Goal: Contribute content: Add original content to the website for others to see

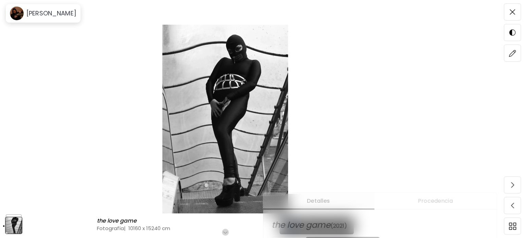
scroll to position [137, 0]
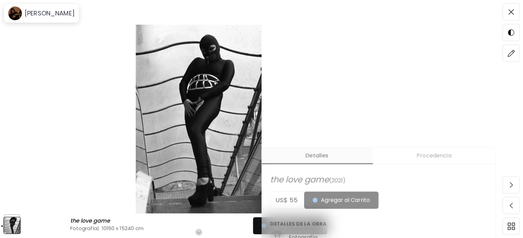
click at [355, 85] on img at bounding box center [199, 119] width 340 height 189
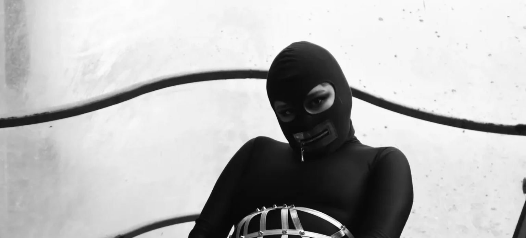
scroll to position [25, 0]
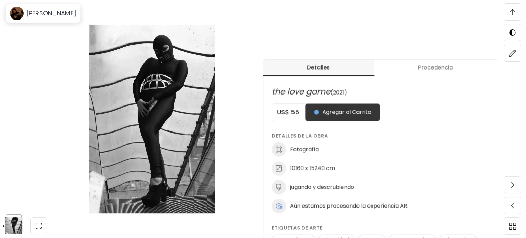
scroll to position [7, 0]
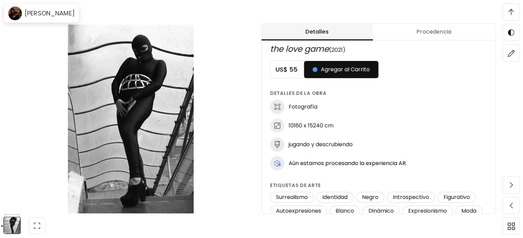
click at [419, 10] on div "Detalles Procedencia the love game (2021) US$ 55 Agregar al Carrito Detalles de…" at bounding box center [391, 119] width 261 height 238
click at [116, 109] on img at bounding box center [131, 119] width 204 height 189
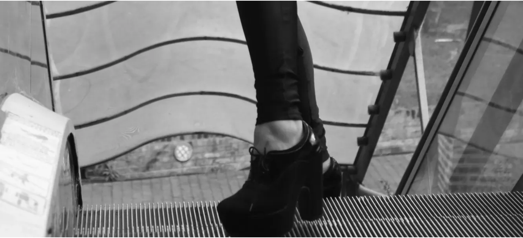
scroll to position [546, 0]
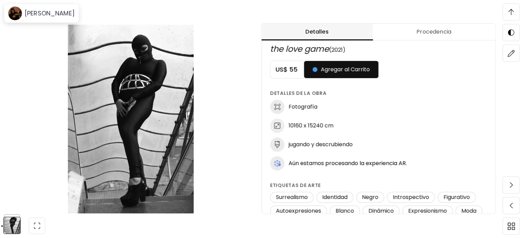
click at [16, 159] on div "the love game the love game Fotografía | 10160 x 15240 cm Desplázate para ver m…" at bounding box center [130, 119] width 261 height 238
click at [9, 211] on img at bounding box center [11, 205] width 17 height 17
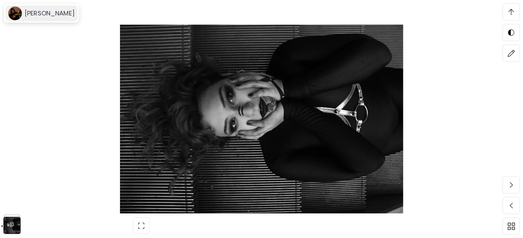
click at [15, 8] on image at bounding box center [15, 14] width 14 height 14
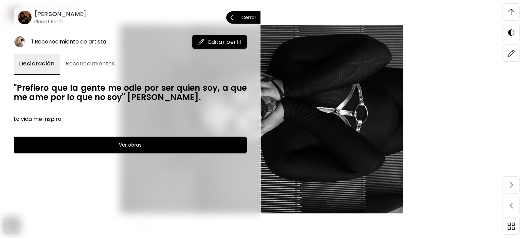
click at [250, 16] on p "Cerrar" at bounding box center [248, 17] width 15 height 5
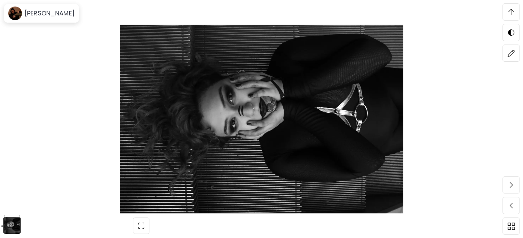
click at [509, 9] on img at bounding box center [510, 12] width 5 height 6
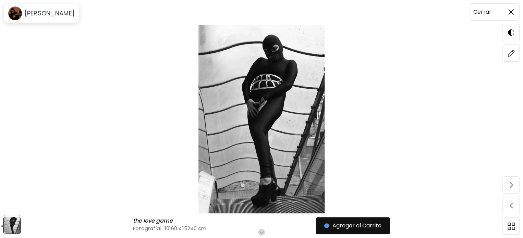
click at [507, 10] on span at bounding box center [511, 12] width 14 height 14
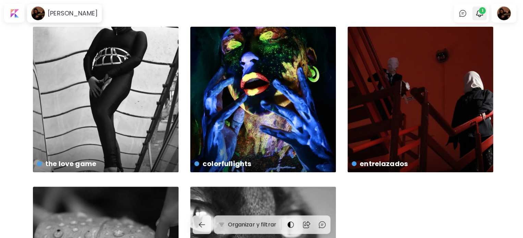
click at [483, 15] on img "button" at bounding box center [479, 13] width 8 height 8
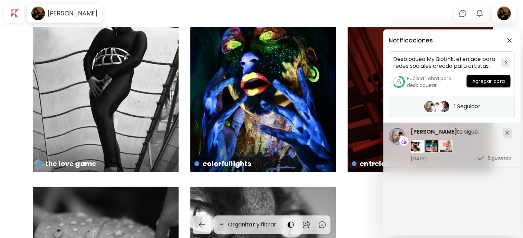
click at [472, 104] on h5 "1 Seguidor" at bounding box center [467, 106] width 26 height 7
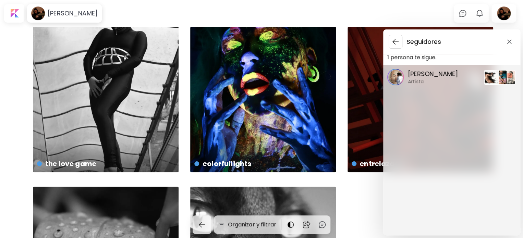
click at [512, 42] on span "button" at bounding box center [509, 41] width 8 height 5
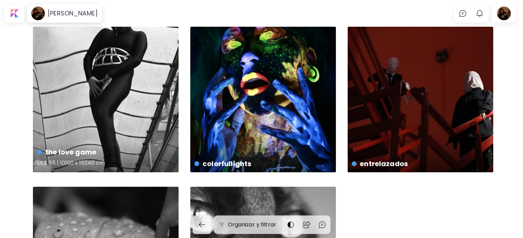
click at [116, 97] on div "the love game US$ 55 | 10160 x 15240 cm" at bounding box center [106, 100] width 146 height 146
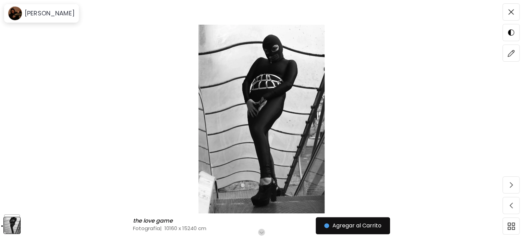
click at [265, 230] on h6 "Desplázate para ver más" at bounding box center [262, 232] width 60 height 5
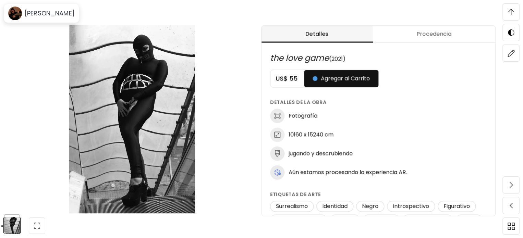
scroll to position [359, 0]
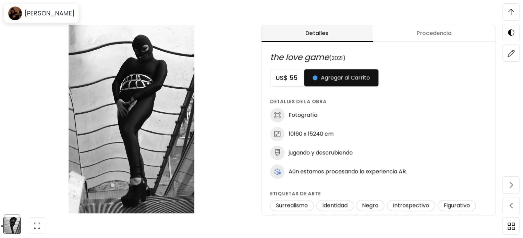
click at [22, 44] on div "the love game the love game Fotografía | 10160 x 15240 cm Desplázate para ver m…" at bounding box center [131, 119] width 263 height 238
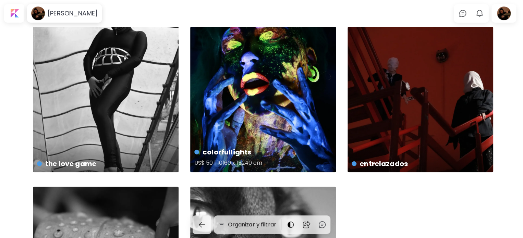
click at [256, 99] on div "colorfullights US$ 50 | 10160 x 15240 cm" at bounding box center [263, 100] width 146 height 146
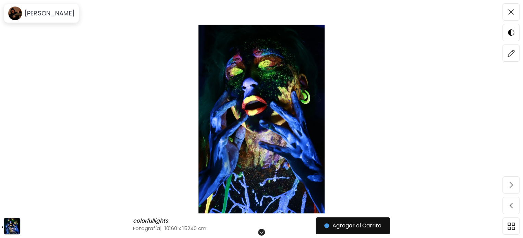
click at [256, 99] on img at bounding box center [261, 119] width 465 height 189
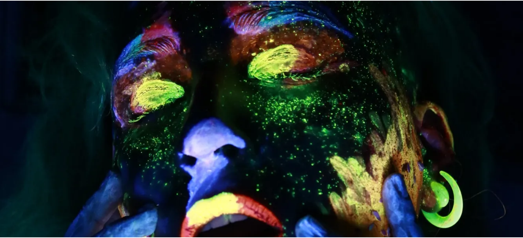
scroll to position [66, 0]
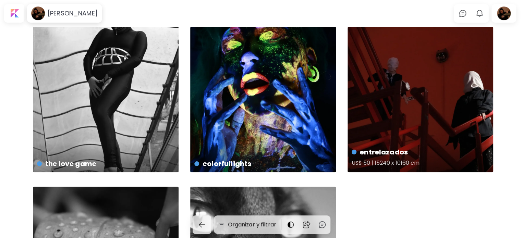
click at [380, 84] on div "entrelazados US$ 50 | 15240 x 10160 cm" at bounding box center [420, 100] width 146 height 146
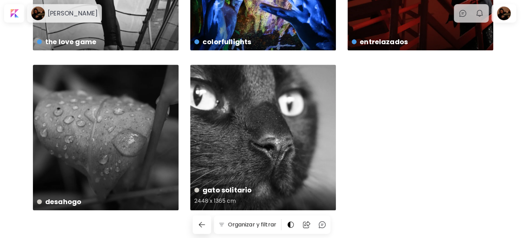
scroll to position [132, 0]
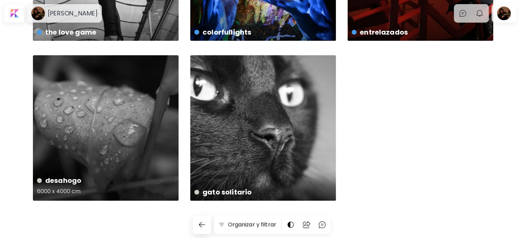
click at [112, 158] on div "desahogo 6000 x 4000 cm" at bounding box center [106, 128] width 146 height 146
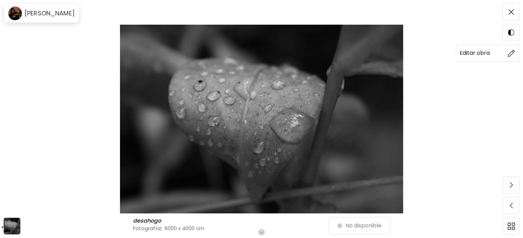
click at [514, 57] on span at bounding box center [511, 53] width 14 height 14
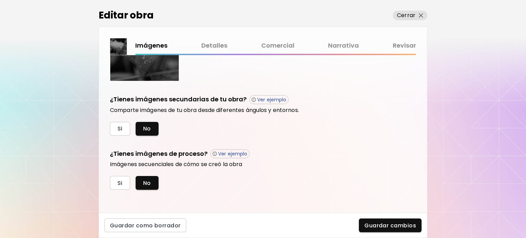
scroll to position [204, 0]
click at [263, 44] on link "Comercial" at bounding box center [277, 46] width 33 height 10
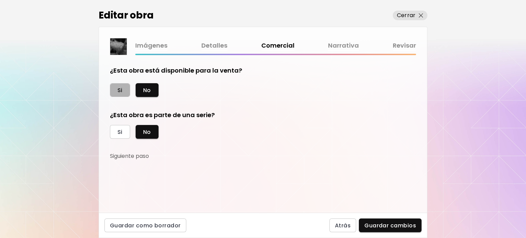
click at [117, 91] on button "Si" at bounding box center [120, 90] width 20 height 14
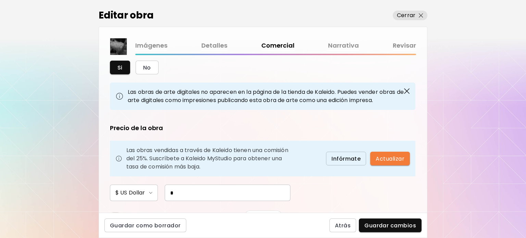
scroll to position [103, 0]
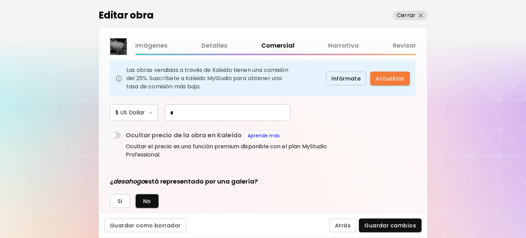
click at [212, 112] on input "*" at bounding box center [228, 112] width 126 height 16
type input "**"
click at [402, 228] on span "Guardar cambios" at bounding box center [390, 225] width 52 height 7
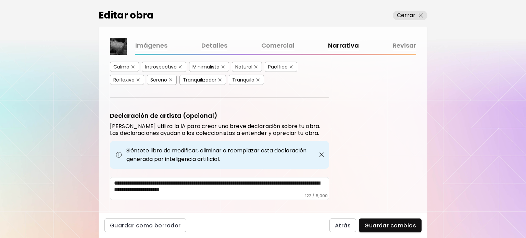
scroll to position [184, 0]
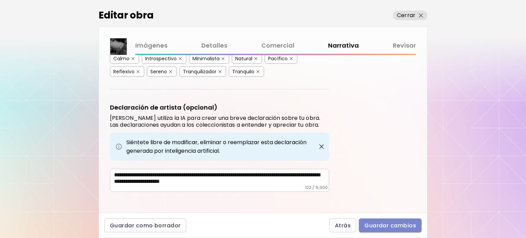
click at [378, 228] on span "Guardar cambios" at bounding box center [390, 225] width 52 height 7
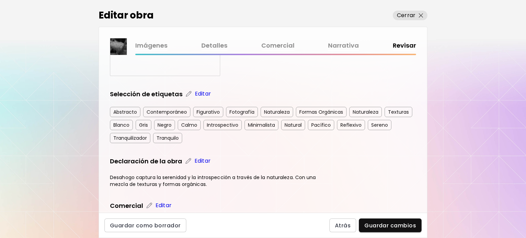
scroll to position [137, 0]
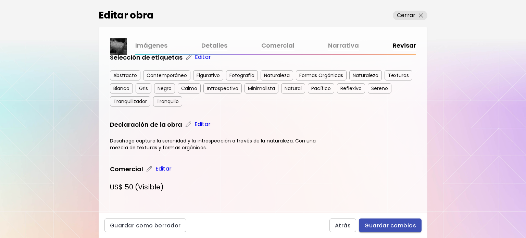
click at [394, 226] on span "Guardar cambios" at bounding box center [390, 225] width 52 height 7
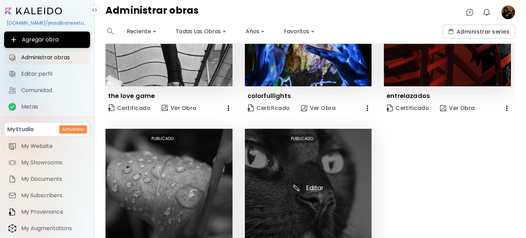
scroll to position [103, 0]
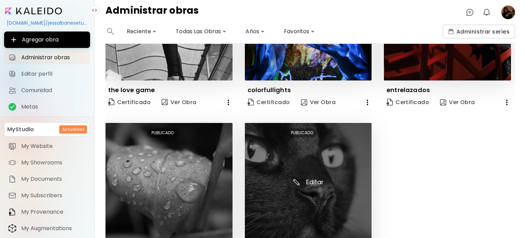
click at [300, 185] on img at bounding box center [308, 186] width 127 height 127
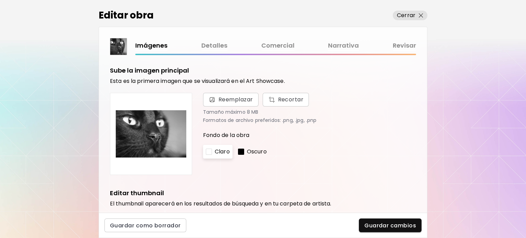
click at [280, 48] on link "Comercial" at bounding box center [277, 46] width 33 height 10
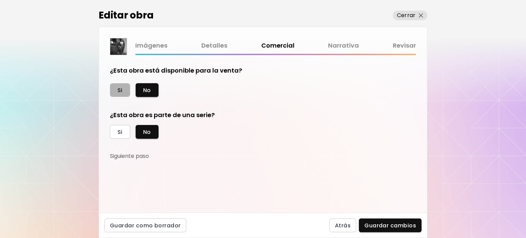
click at [112, 83] on button "Si" at bounding box center [120, 90] width 20 height 14
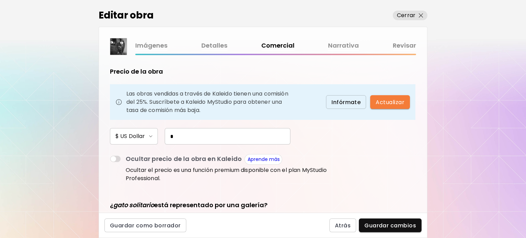
scroll to position [137, 0]
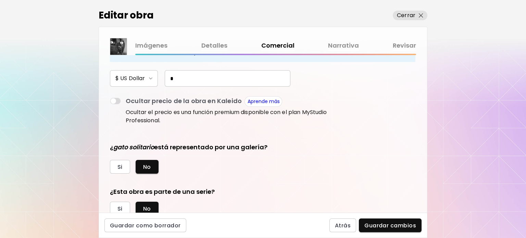
click at [228, 74] on input "*" at bounding box center [228, 78] width 126 height 16
type input "**"
click at [391, 220] on button "Guardar cambios" at bounding box center [390, 226] width 63 height 14
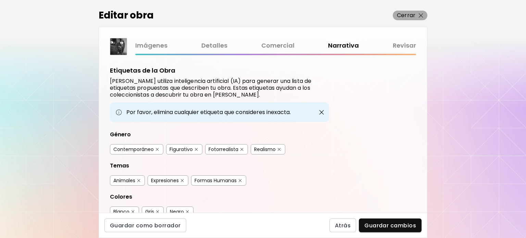
click at [412, 16] on p "Cerrar" at bounding box center [406, 15] width 18 height 8
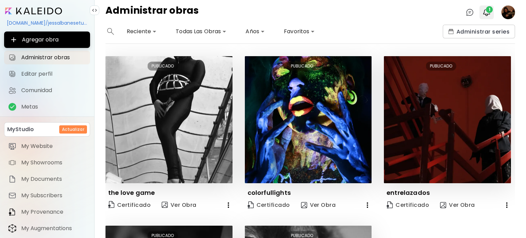
click at [488, 8] on span "1" at bounding box center [489, 9] width 7 height 7
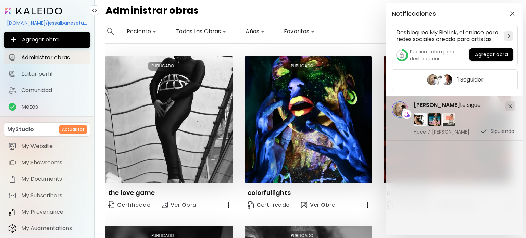
click at [489, 11] on div "Notificaciones" at bounding box center [449, 13] width 115 height 7
click at [510, 16] on button "button" at bounding box center [512, 13] width 11 height 11
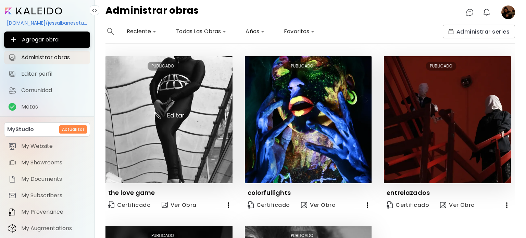
scroll to position [142, 0]
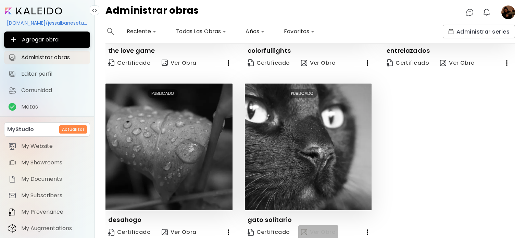
click at [325, 228] on span "Ver Obra" at bounding box center [318, 232] width 35 height 8
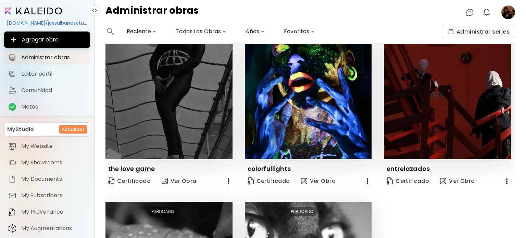
scroll to position [5, 0]
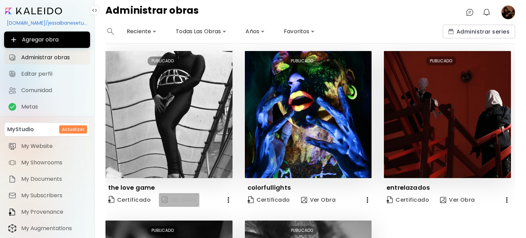
click at [180, 199] on span "Ver Obra" at bounding box center [179, 200] width 35 height 8
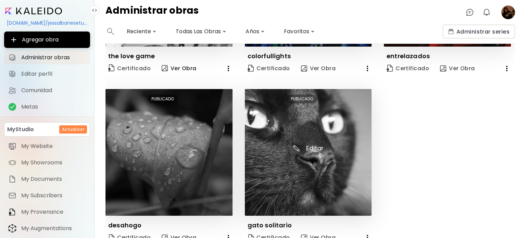
scroll to position [137, 0]
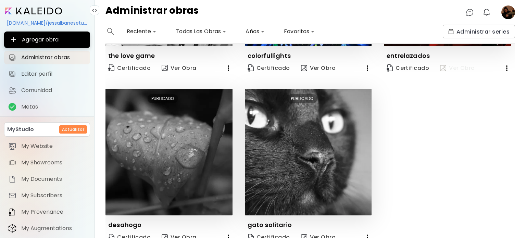
click at [462, 68] on span "Ver Obra" at bounding box center [457, 68] width 35 height 8
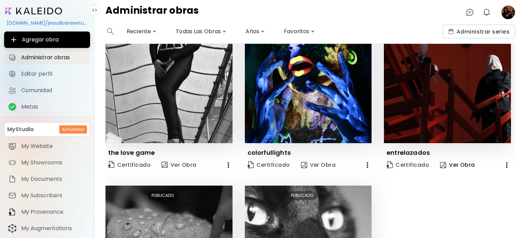
scroll to position [0, 0]
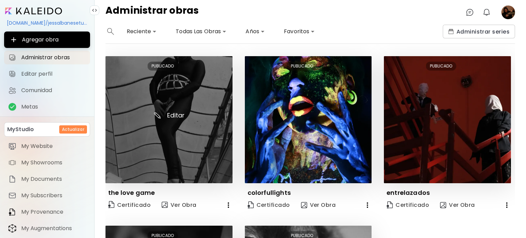
click at [189, 167] on img at bounding box center [169, 119] width 127 height 127
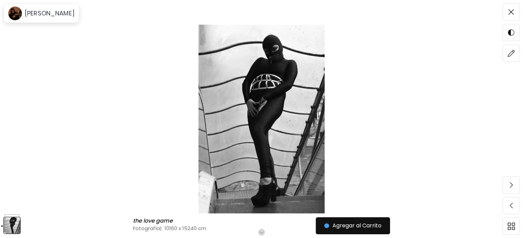
scroll to position [137, 0]
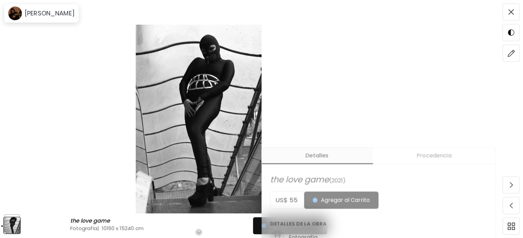
click at [202, 232] on h6 "Desplázate para ver más" at bounding box center [199, 232] width 60 height 5
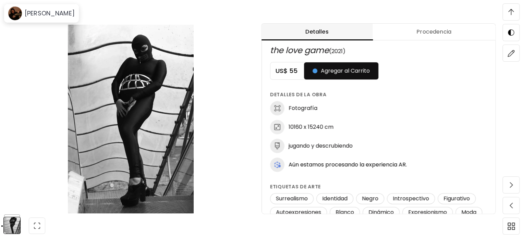
scroll to position [0, 0]
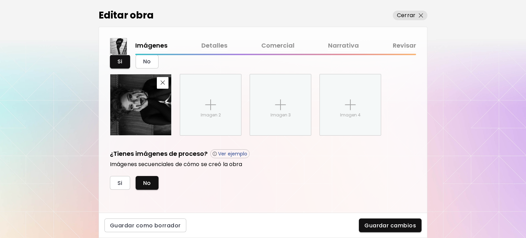
scroll to position [271, 0]
click at [136, 101] on img at bounding box center [140, 104] width 61 height 61
click at [161, 81] on img "button" at bounding box center [163, 82] width 4 height 4
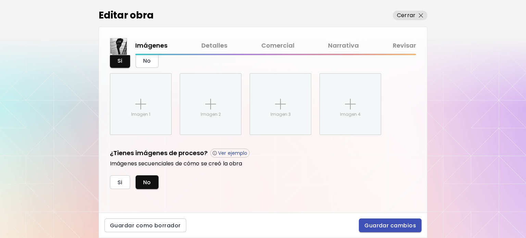
click at [397, 221] on button "Guardar cambios" at bounding box center [390, 226] width 63 height 14
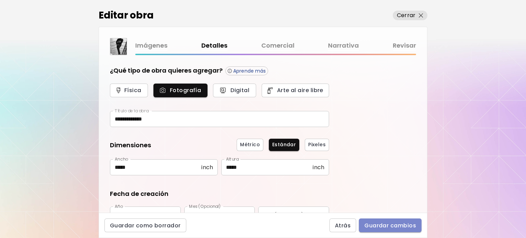
click at [397, 224] on span "Guardar cambios" at bounding box center [390, 225] width 52 height 7
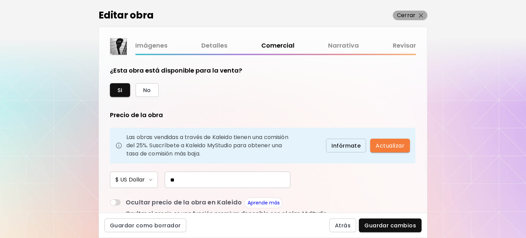
click at [406, 17] on p "Cerrar" at bounding box center [406, 15] width 18 height 8
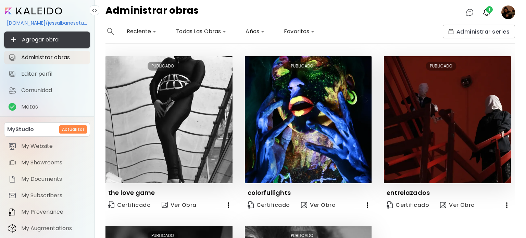
click at [69, 39] on span "Agregar obra" at bounding box center [47, 40] width 75 height 8
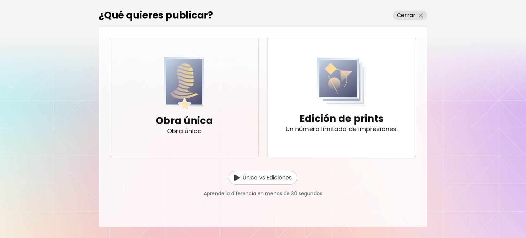
click at [200, 107] on img "button" at bounding box center [184, 84] width 40 height 54
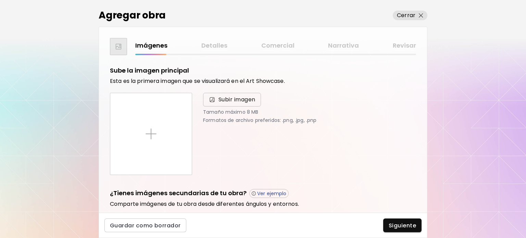
click at [233, 96] on span "Subir imagen" at bounding box center [237, 100] width 37 height 8
click at [0, 0] on input "Subir imagen" at bounding box center [0, 0] width 0 height 0
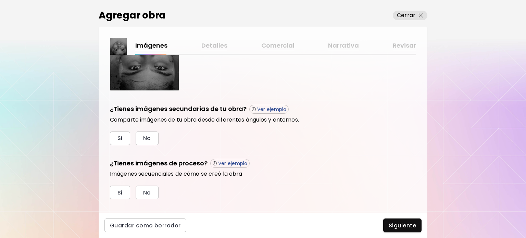
scroll to position [204, 0]
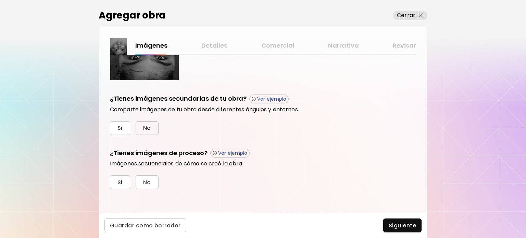
click at [152, 127] on button "No" at bounding box center [147, 128] width 23 height 14
click at [148, 184] on span "No" at bounding box center [147, 182] width 8 height 7
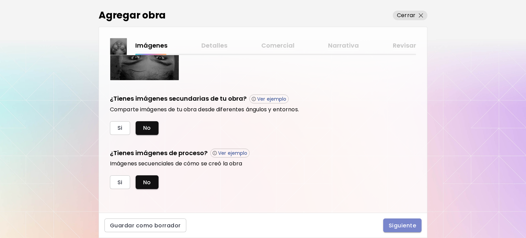
click at [408, 230] on button "Siguiente" at bounding box center [402, 226] width 38 height 14
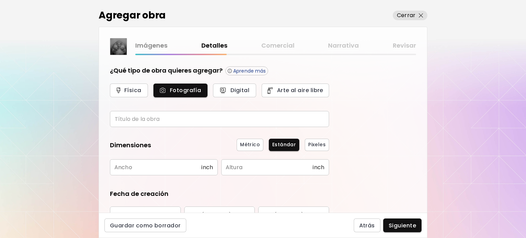
click at [141, 114] on input "text" at bounding box center [219, 119] width 219 height 16
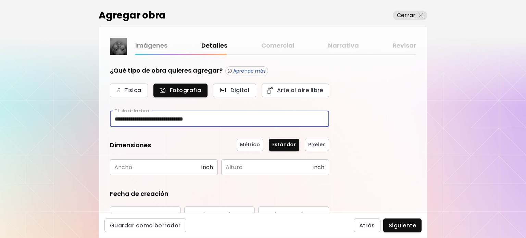
type input "**********"
click at [128, 169] on input "text" at bounding box center [155, 167] width 91 height 16
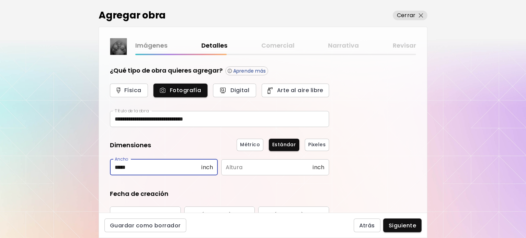
type input "*****"
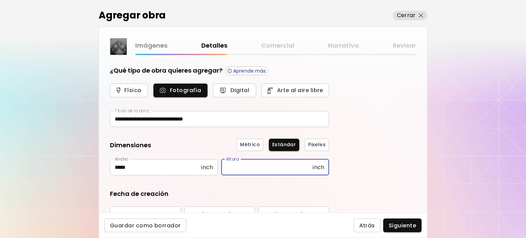
click at [251, 172] on input "text" at bounding box center [266, 167] width 91 height 16
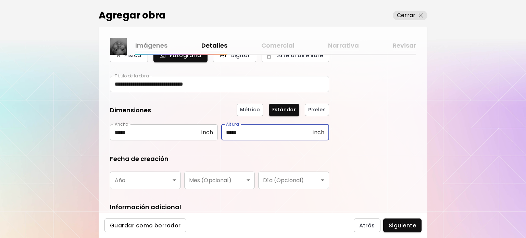
scroll to position [85, 0]
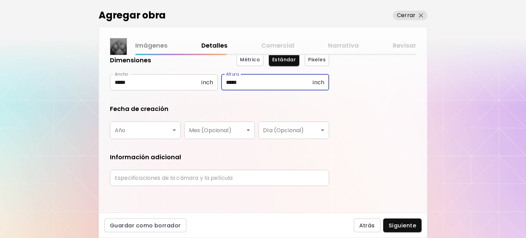
type input "*****"
click at [169, 130] on body "**********" at bounding box center [263, 119] width 526 height 238
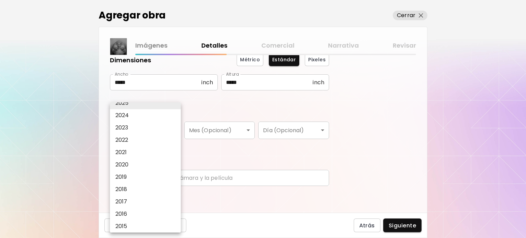
scroll to position [0, 0]
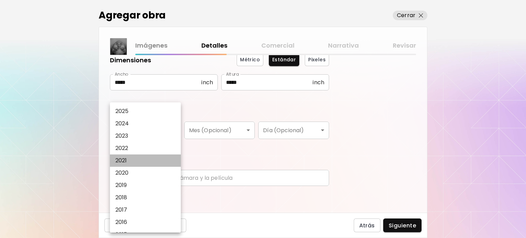
click at [125, 162] on p "2021" at bounding box center [121, 161] width 12 height 8
type input "****"
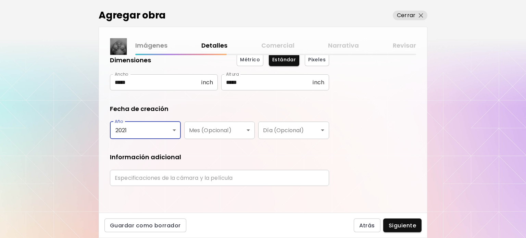
click at [222, 132] on body "**********" at bounding box center [263, 119] width 526 height 238
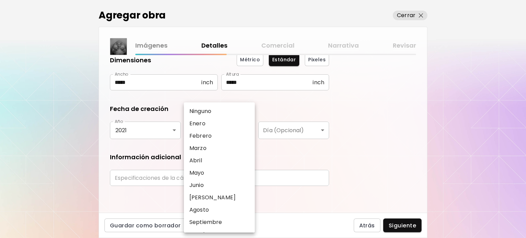
scroll to position [36, 0]
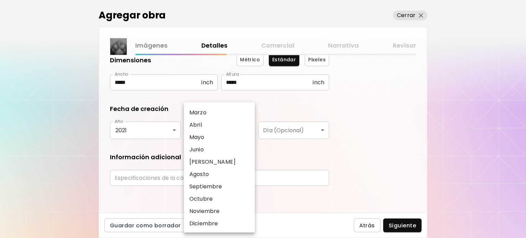
click at [213, 212] on p "Noviembre" at bounding box center [204, 211] width 30 height 8
type input "*********"
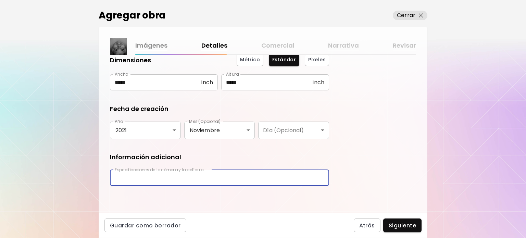
click at [187, 175] on input "text" at bounding box center [219, 178] width 219 height 16
type input "**********"
click at [392, 227] on span "Siguiente" at bounding box center [402, 225] width 27 height 7
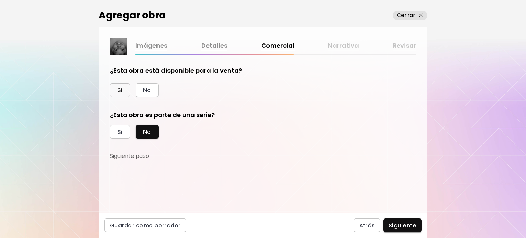
click at [124, 89] on button "Si" at bounding box center [120, 90] width 20 height 14
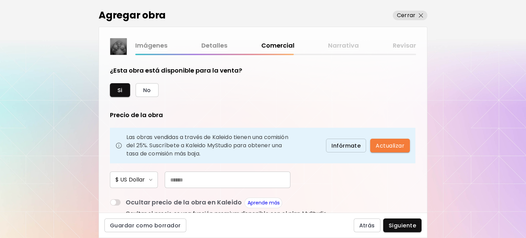
click at [199, 179] on input "text" at bounding box center [228, 180] width 126 height 16
type input "**"
click at [404, 224] on span "Siguiente" at bounding box center [402, 225] width 27 height 7
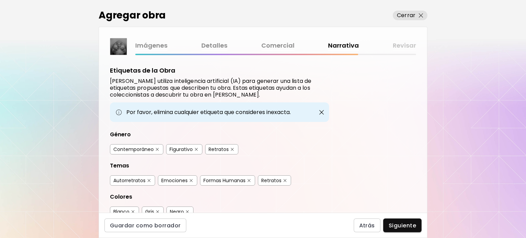
click at [214, 142] on div "Contemporáneo Figurativo Retratos" at bounding box center [219, 150] width 219 height 23
click at [214, 147] on div "Retratos" at bounding box center [219, 149] width 20 height 7
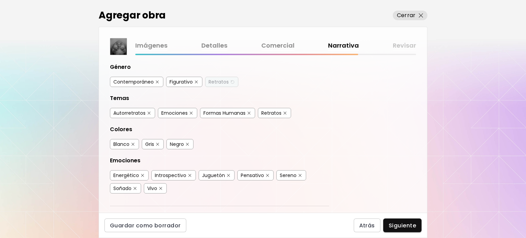
scroll to position [69, 0]
click at [172, 110] on div "Emociones" at bounding box center [174, 112] width 26 height 7
click at [224, 112] on div "Formas Humanas" at bounding box center [224, 112] width 42 height 7
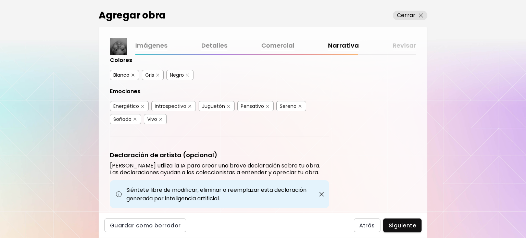
scroll to position [137, 0]
click at [124, 103] on div "Energético" at bounding box center [126, 105] width 26 height 7
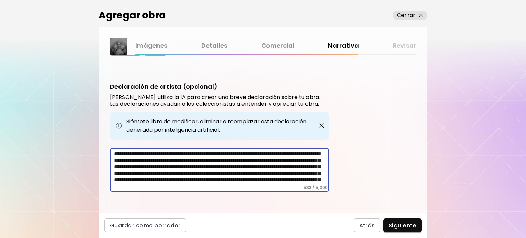
drag, startPoint x: 250, startPoint y: 150, endPoint x: 195, endPoint y: 157, distance: 56.2
click at [195, 157] on textarea "**********" at bounding box center [221, 168] width 215 height 34
drag, startPoint x: 282, startPoint y: 157, endPoint x: 253, endPoint y: 159, distance: 28.8
click at [253, 159] on textarea "**********" at bounding box center [221, 168] width 215 height 34
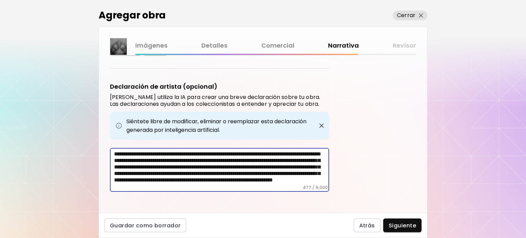
drag, startPoint x: 296, startPoint y: 178, endPoint x: 290, endPoint y: 163, distance: 16.2
click at [290, 163] on textarea "**********" at bounding box center [221, 168] width 215 height 34
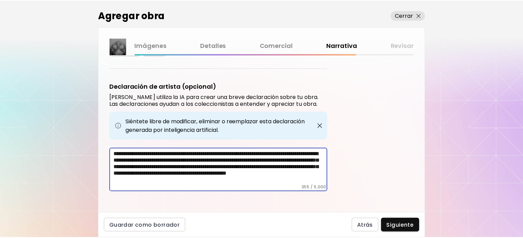
scroll to position [204, 0]
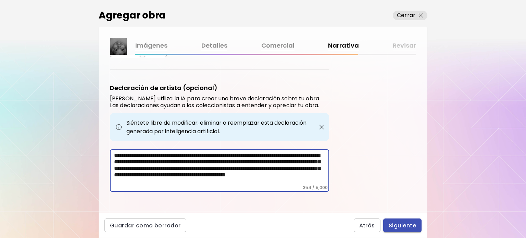
type textarea "**********"
click at [404, 228] on span "Siguiente" at bounding box center [402, 225] width 27 height 7
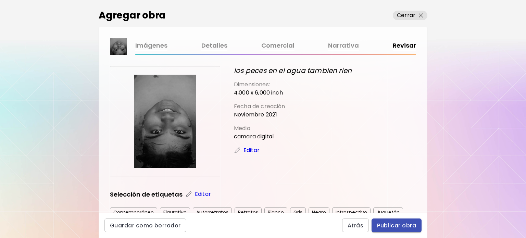
click at [402, 231] on button "Publicar obra" at bounding box center [397, 226] width 50 height 14
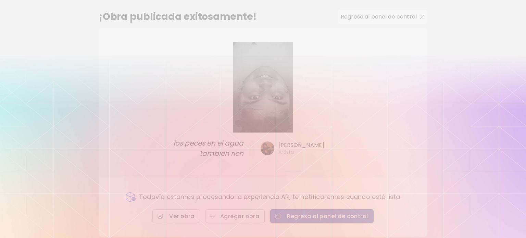
click at [345, 216] on span "Regresa al panel de control" at bounding box center [322, 216] width 92 height 7
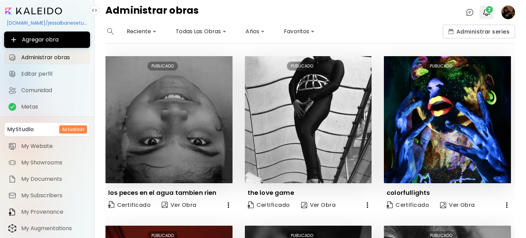
click at [490, 9] on span "2" at bounding box center [489, 9] width 7 height 7
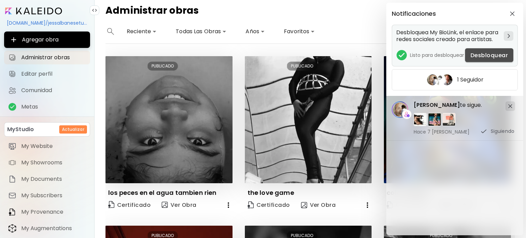
click at [501, 54] on span "Desbloquear" at bounding box center [489, 55] width 37 height 7
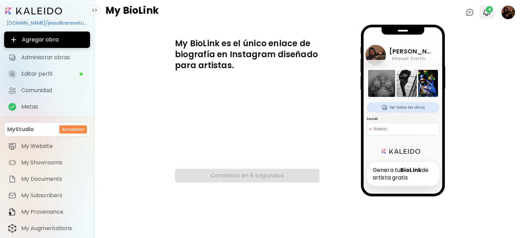
click at [488, 12] on span "4" at bounding box center [489, 9] width 7 height 7
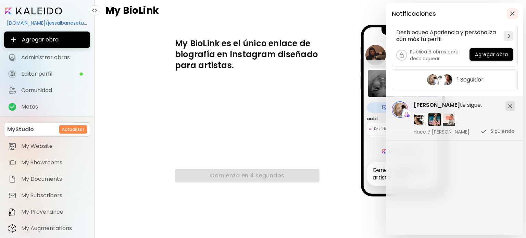
click at [510, 16] on button "button" at bounding box center [512, 13] width 11 height 11
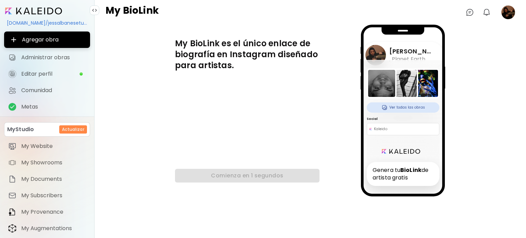
drag, startPoint x: 498, startPoint y: 11, endPoint x: 507, endPoint y: 13, distance: 9.2
click at [498, 11] on div "0 0" at bounding box center [488, 12] width 54 height 14
click at [508, 13] on image at bounding box center [508, 12] width 14 height 14
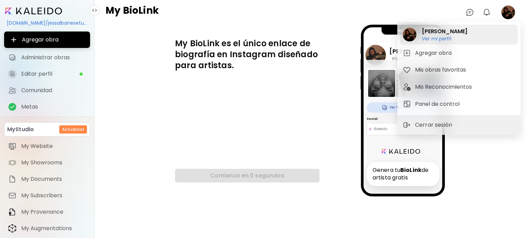
click at [460, 39] on h6 "Ver mi perfil" at bounding box center [445, 39] width 46 height 6
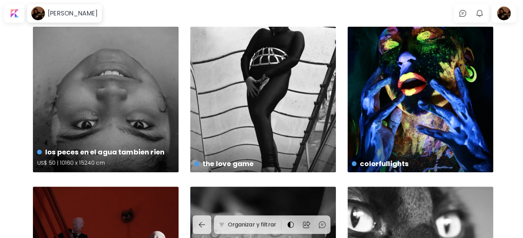
click at [140, 137] on div "los peces en el agua tambien rien US$ 50 | 10160 x 15240 cm" at bounding box center [106, 100] width 146 height 146
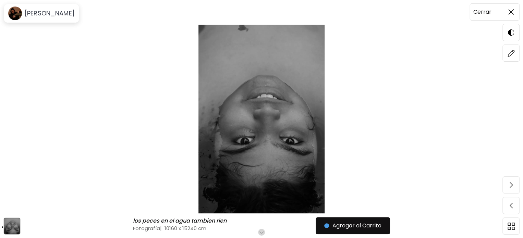
click at [513, 11] on img at bounding box center [510, 11] width 5 height 5
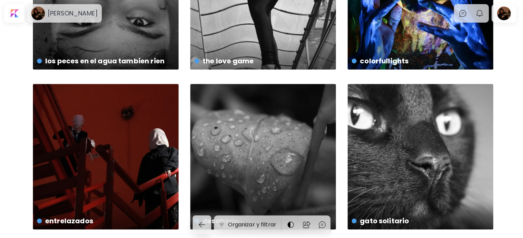
scroll to position [132, 0]
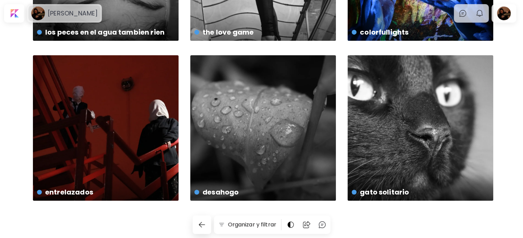
click at [61, 7] on div "[PERSON_NAME]" at bounding box center [64, 13] width 72 height 16
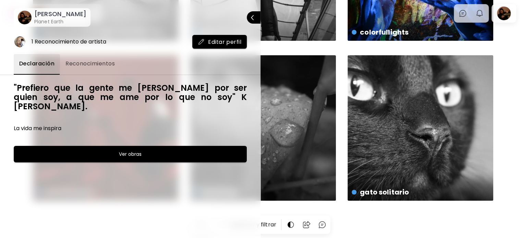
click at [210, 46] on button "Editar perfil" at bounding box center [219, 42] width 54 height 14
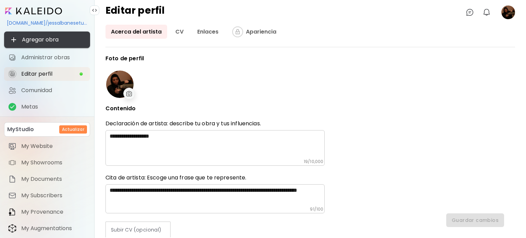
click at [60, 39] on span "Agregar obra" at bounding box center [47, 40] width 75 height 8
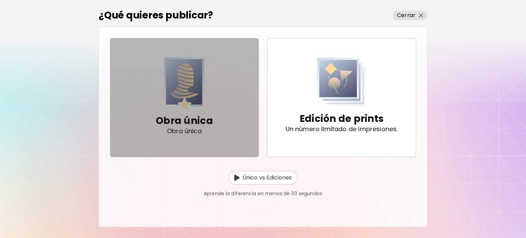
click at [200, 102] on img "button" at bounding box center [184, 84] width 40 height 54
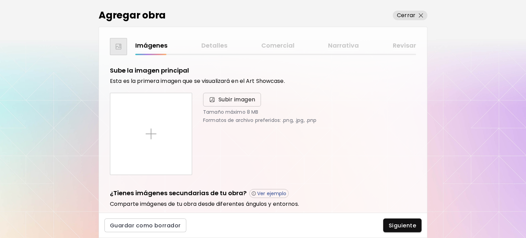
click at [243, 105] on span "Subir imagen" at bounding box center [232, 100] width 58 height 14
click at [0, 0] on input "Subir imagen" at bounding box center [0, 0] width 0 height 0
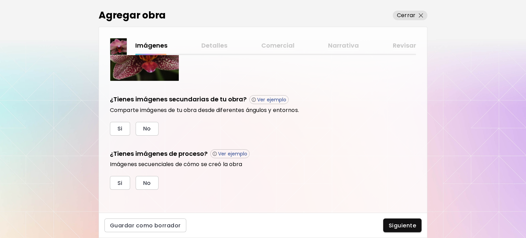
scroll to position [204, 0]
click at [152, 130] on button "No" at bounding box center [147, 128] width 23 height 14
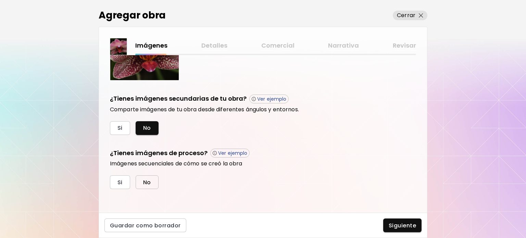
click at [152, 183] on button "No" at bounding box center [147, 182] width 23 height 14
click at [392, 224] on span "Siguiente" at bounding box center [402, 225] width 27 height 7
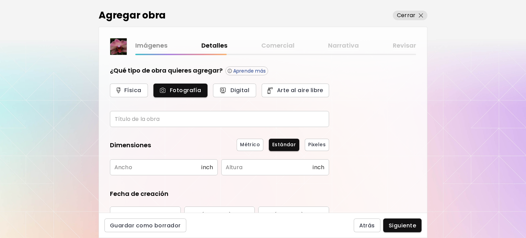
click at [146, 122] on input "text" at bounding box center [219, 119] width 219 height 16
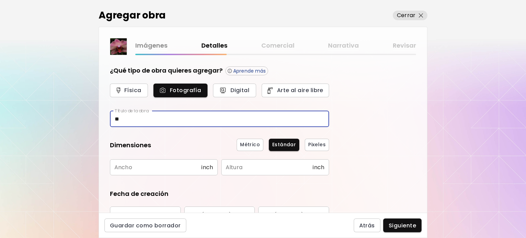
type input "*"
type input "**********"
click at [144, 170] on input "text" at bounding box center [155, 167] width 91 height 16
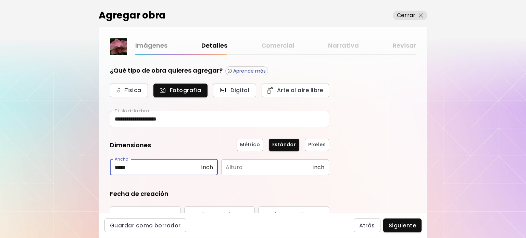
type input "*****"
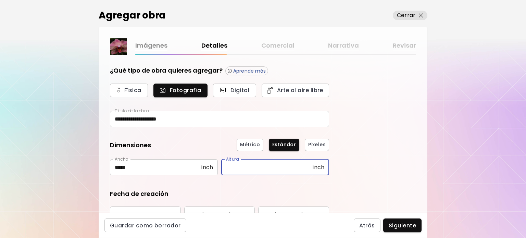
click at [243, 171] on input "text" at bounding box center [266, 167] width 91 height 16
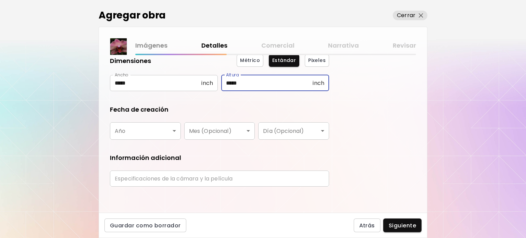
scroll to position [85, 0]
type input "*****"
click at [136, 134] on body "**********" at bounding box center [263, 119] width 526 height 238
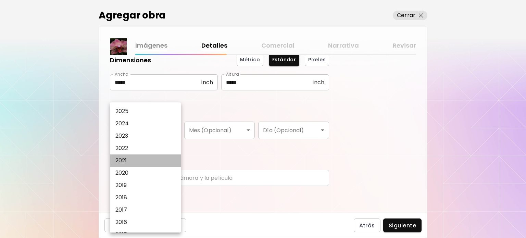
click at [129, 160] on li "2021" at bounding box center [147, 160] width 74 height 12
type input "****"
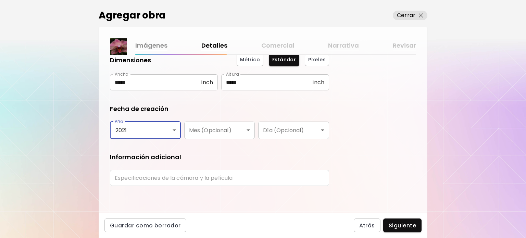
click at [233, 133] on body "**********" at bounding box center [263, 119] width 526 height 238
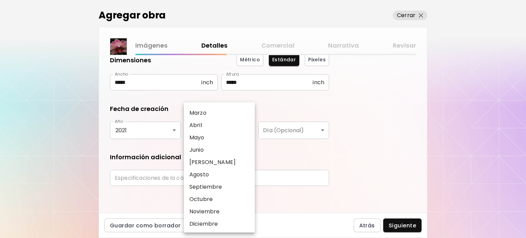
scroll to position [36, 0]
click at [215, 201] on li "Octubre" at bounding box center [221, 199] width 74 height 12
type input "*******"
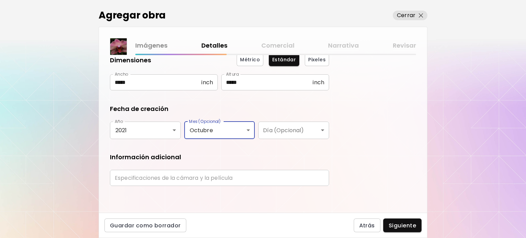
click at [213, 177] on input "text" at bounding box center [219, 178] width 219 height 16
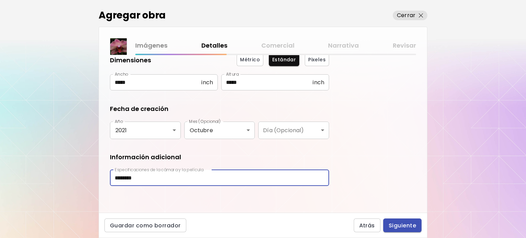
type input "********"
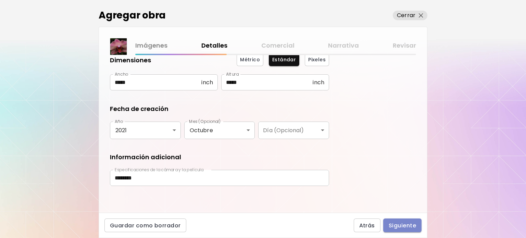
click at [412, 228] on span "Siguiente" at bounding box center [402, 225] width 27 height 7
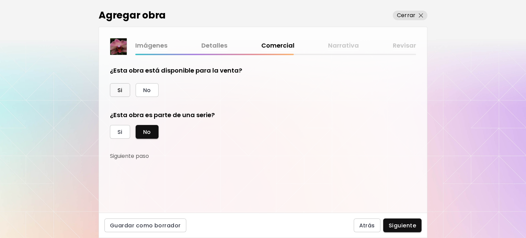
click at [120, 90] on span "Si" at bounding box center [119, 90] width 5 height 7
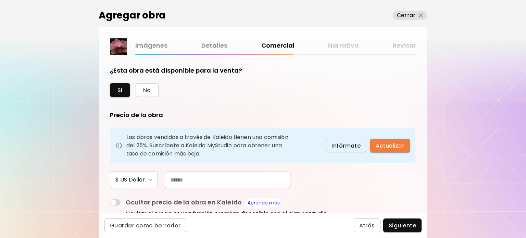
click at [261, 173] on input "text" at bounding box center [228, 180] width 126 height 16
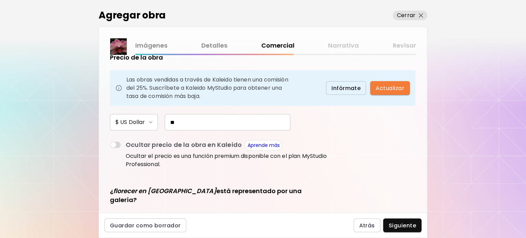
scroll to position [125, 0]
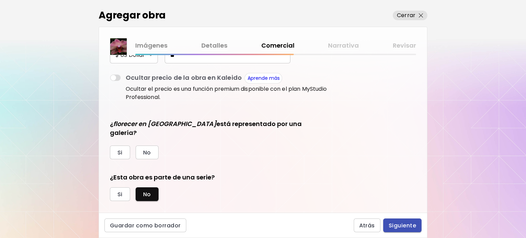
type input "**"
click at [403, 224] on span "Siguiente" at bounding box center [402, 225] width 27 height 7
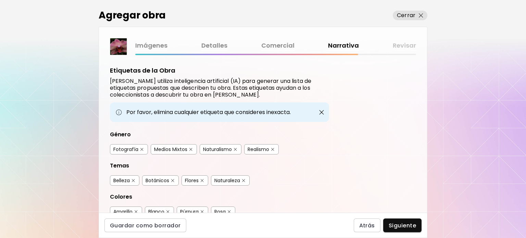
click at [125, 150] on div "Fotografía" at bounding box center [125, 149] width 25 height 7
click at [215, 149] on div "Naturalismo" at bounding box center [217, 149] width 29 height 7
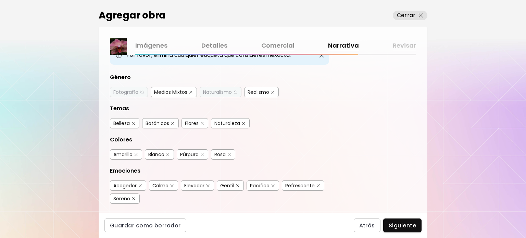
scroll to position [69, 0]
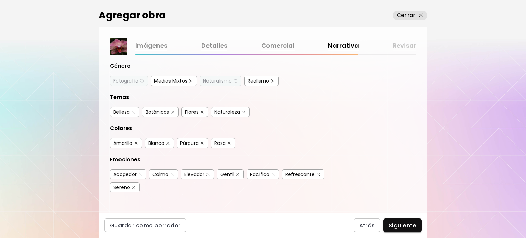
click at [116, 111] on div "Belleza" at bounding box center [121, 112] width 16 height 7
click at [203, 111] on img "button" at bounding box center [202, 112] width 3 height 3
click at [225, 109] on div "Naturaleza" at bounding box center [227, 112] width 26 height 7
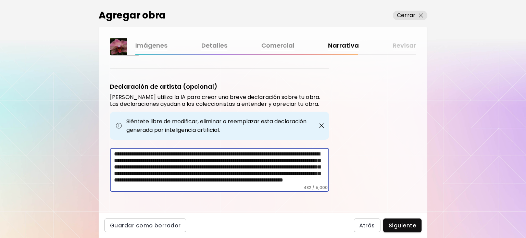
scroll to position [12, 0]
drag, startPoint x: 184, startPoint y: 156, endPoint x: 309, endPoint y: 195, distance: 131.3
click at [309, 195] on div "Etiquetas de la Obra Kaleido utiliza inteligencia artificial (IA) para generar …" at bounding box center [263, 134] width 328 height 158
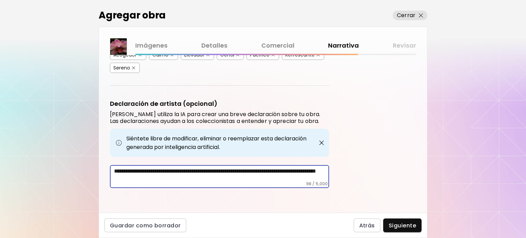
scroll to position [184, 0]
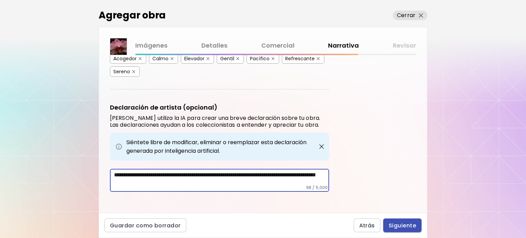
type textarea "**********"
click at [412, 230] on button "Siguiente" at bounding box center [402, 226] width 38 height 14
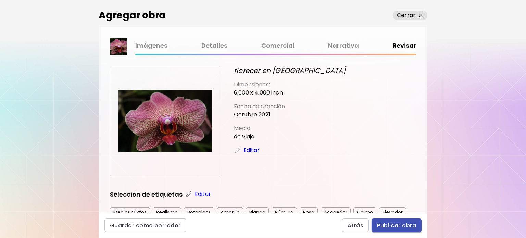
click at [401, 228] on span "Publicar obra" at bounding box center [396, 225] width 39 height 7
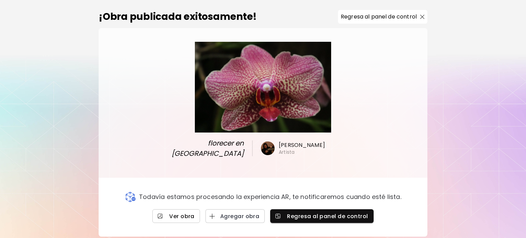
click at [187, 215] on span "Ver obra" at bounding box center [176, 216] width 37 height 7
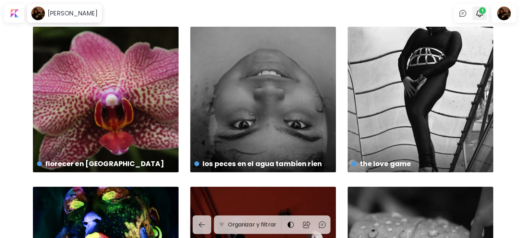
click at [485, 9] on span "1" at bounding box center [482, 10] width 7 height 7
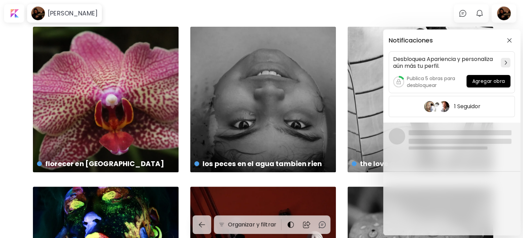
click at [484, 12] on div "Notificaciones Desbloquea Apariencia y personaliza aún más tu perfil. Publica 5…" at bounding box center [261, 119] width 523 height 238
